Goal: Information Seeking & Learning: Learn about a topic

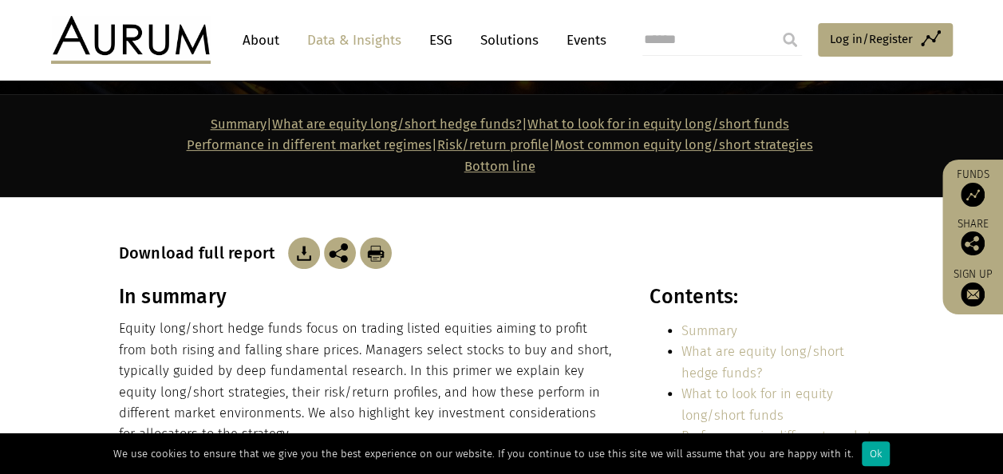
scroll to position [160, 0]
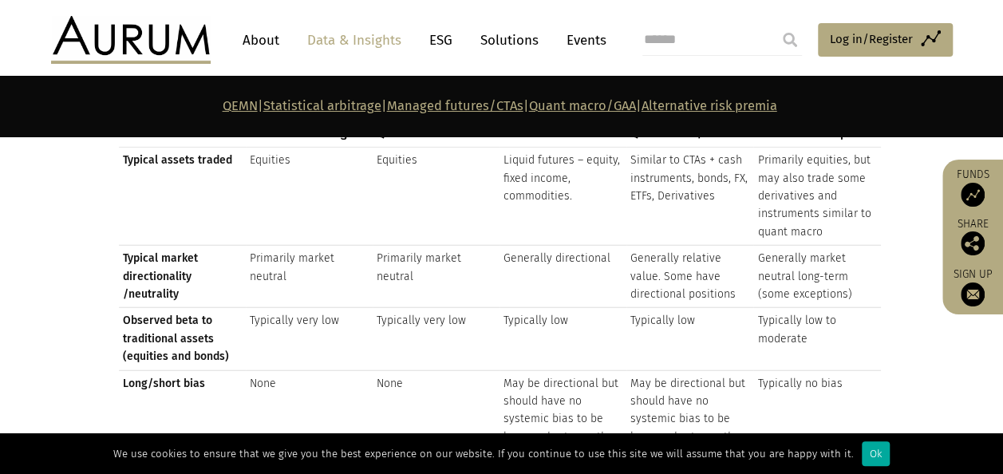
scroll to position [2394, 0]
